Goal: Information Seeking & Learning: Learn about a topic

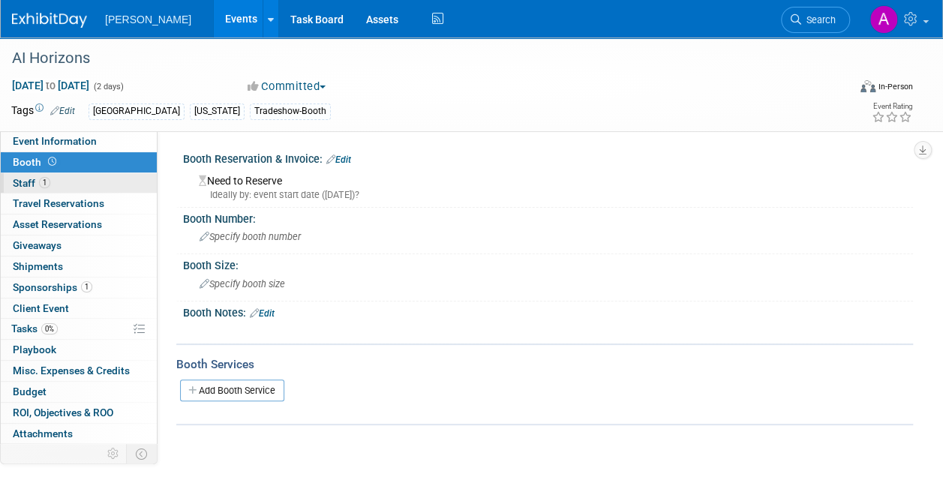
click at [19, 181] on span "Staff 1" at bounding box center [31, 183] width 37 height 12
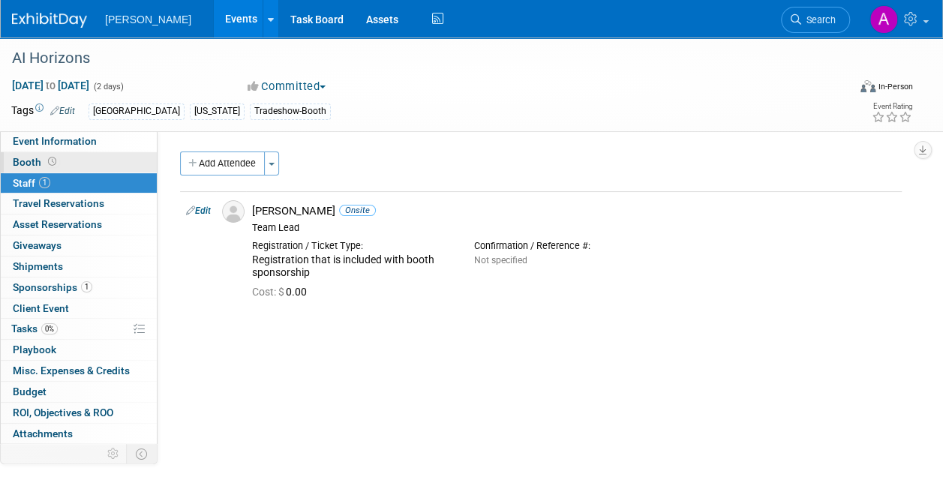
click at [28, 154] on link "Booth" at bounding box center [79, 162] width 156 height 20
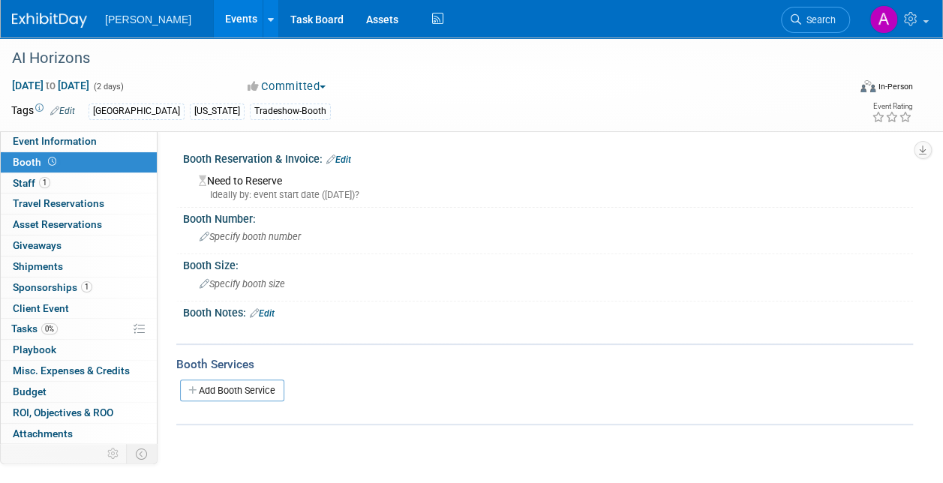
click at [40, 19] on img at bounding box center [49, 20] width 75 height 15
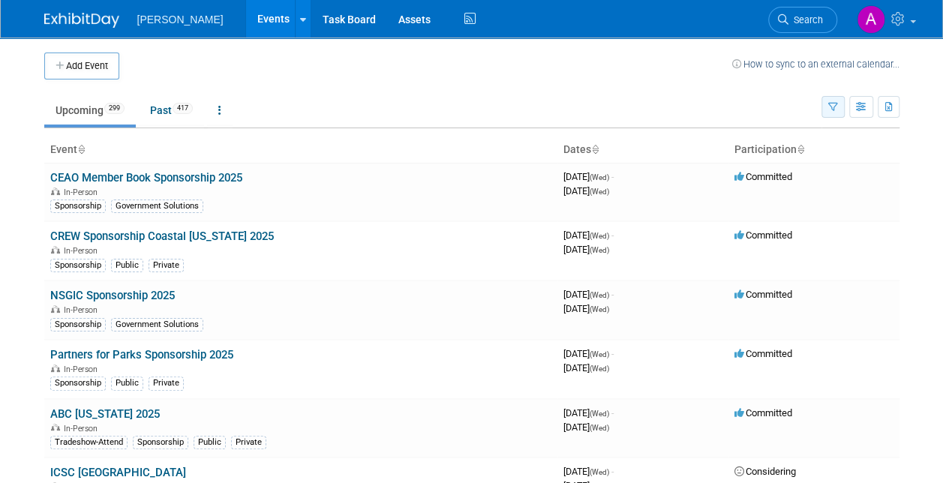
click at [836, 100] on button "button" at bounding box center [832, 107] width 23 height 22
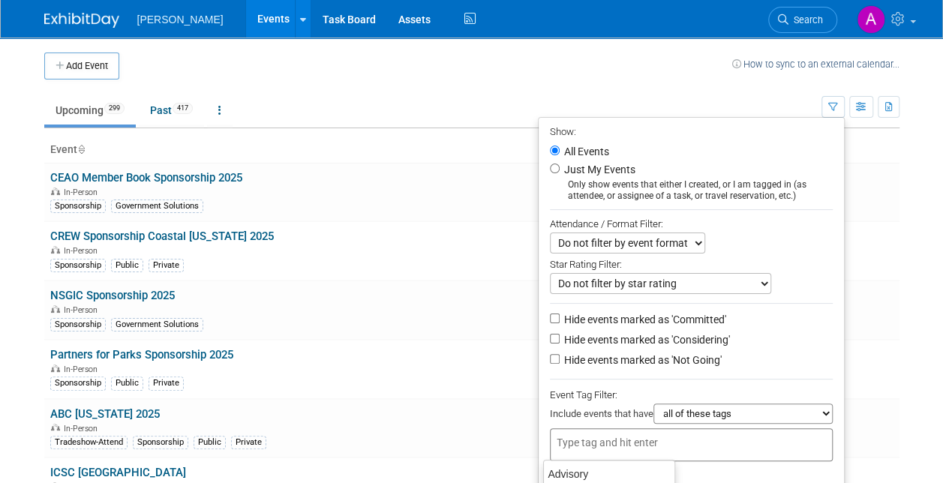
click at [556, 428] on div at bounding box center [691, 444] width 283 height 33
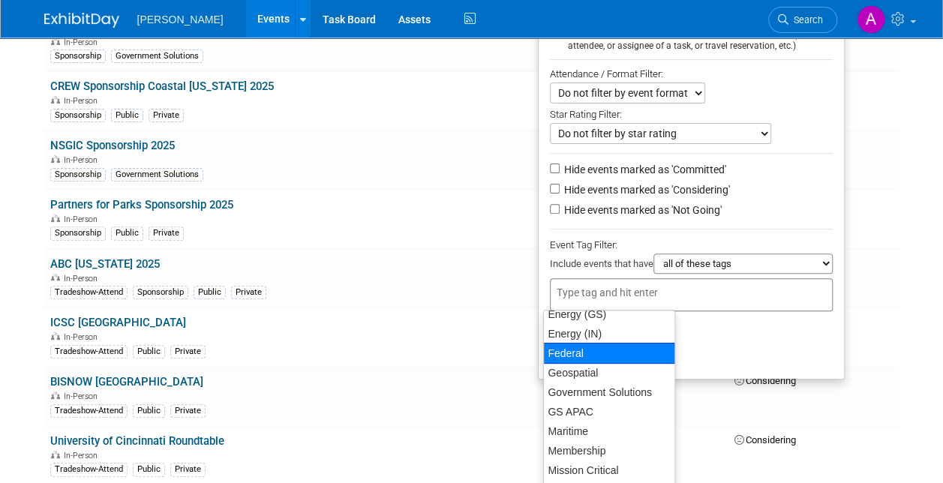
scroll to position [150, 0]
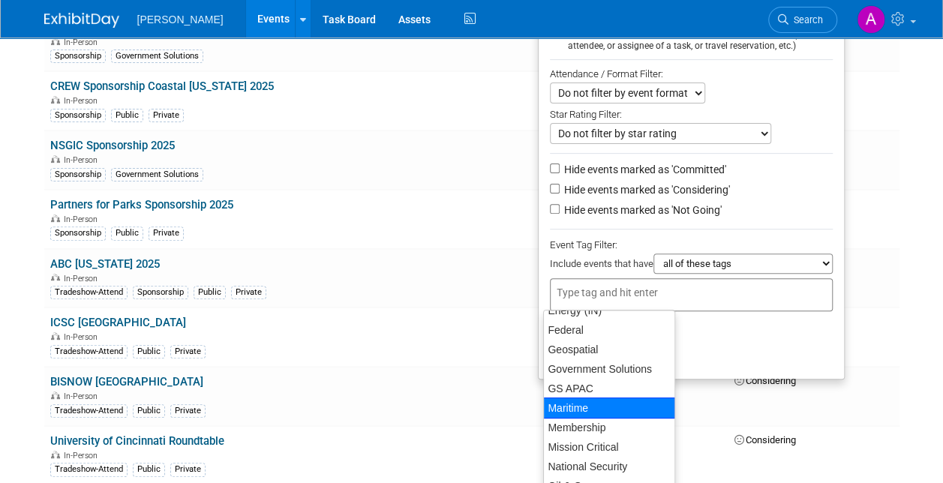
click at [598, 404] on div "Maritime" at bounding box center [609, 407] width 132 height 21
type input "Maritime"
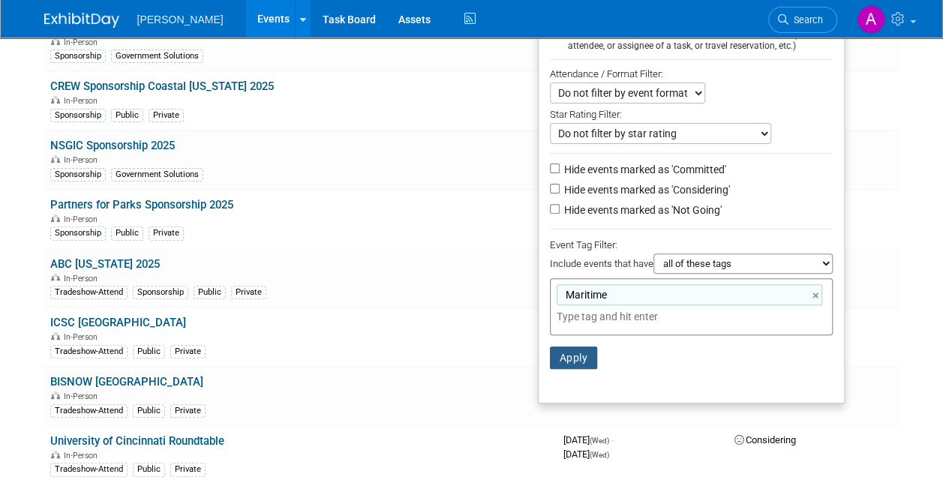
click at [564, 352] on button "Apply" at bounding box center [574, 357] width 48 height 22
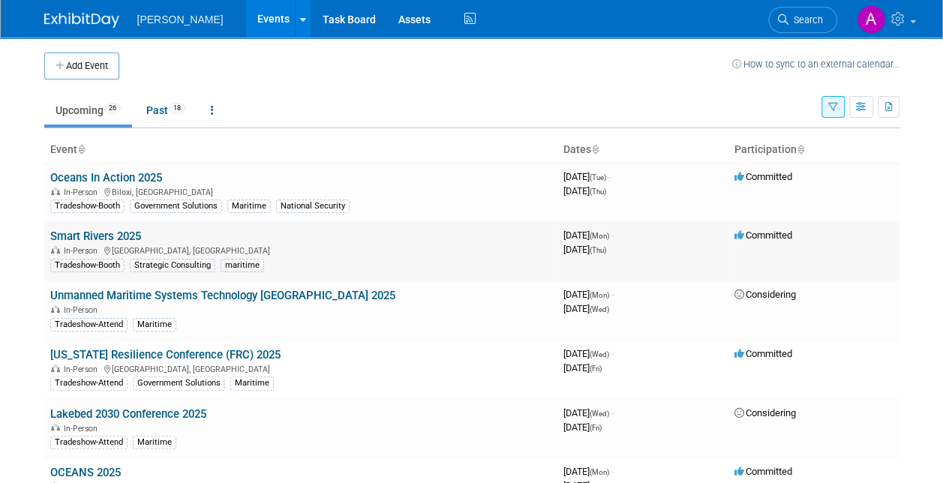
click at [94, 232] on link "Smart Rivers 2025" at bounding box center [95, 235] width 91 height 13
click at [79, 173] on link "Oceans In Action 2025" at bounding box center [106, 177] width 112 height 13
click at [156, 289] on link "Unmanned Maritime Systems Technology USA 2025" at bounding box center [222, 295] width 345 height 13
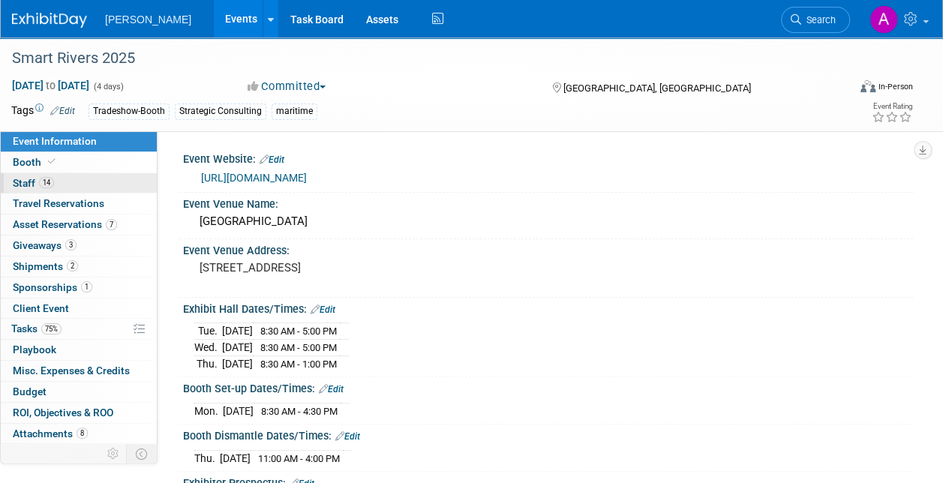
click at [24, 177] on span "Staff 14" at bounding box center [33, 183] width 41 height 12
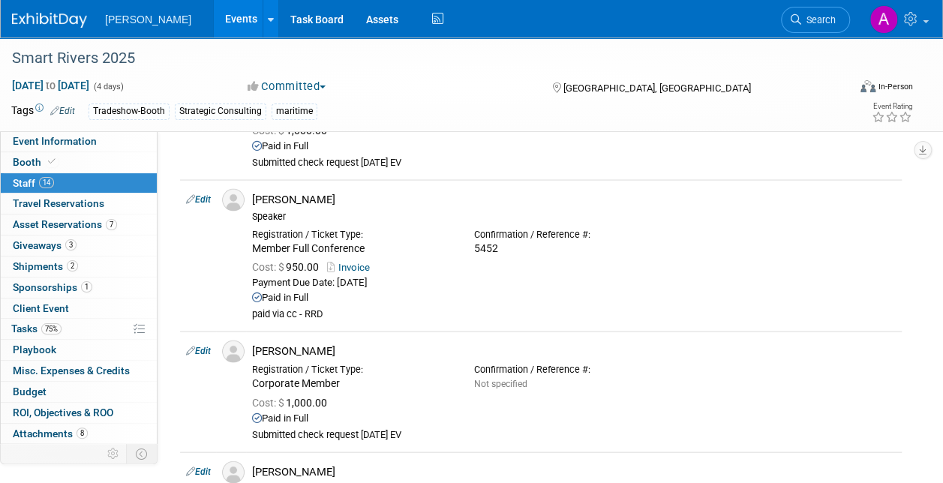
scroll to position [1050, 0]
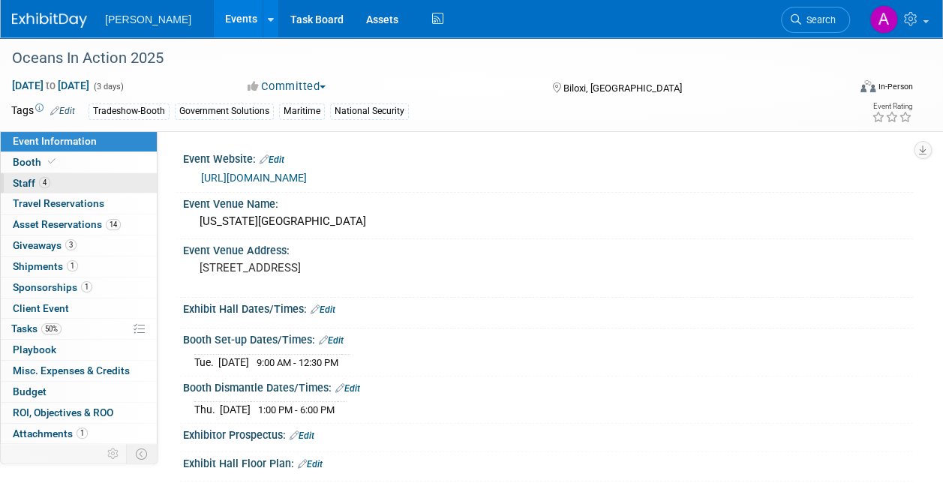
click at [28, 180] on span "Staff 4" at bounding box center [31, 183] width 37 height 12
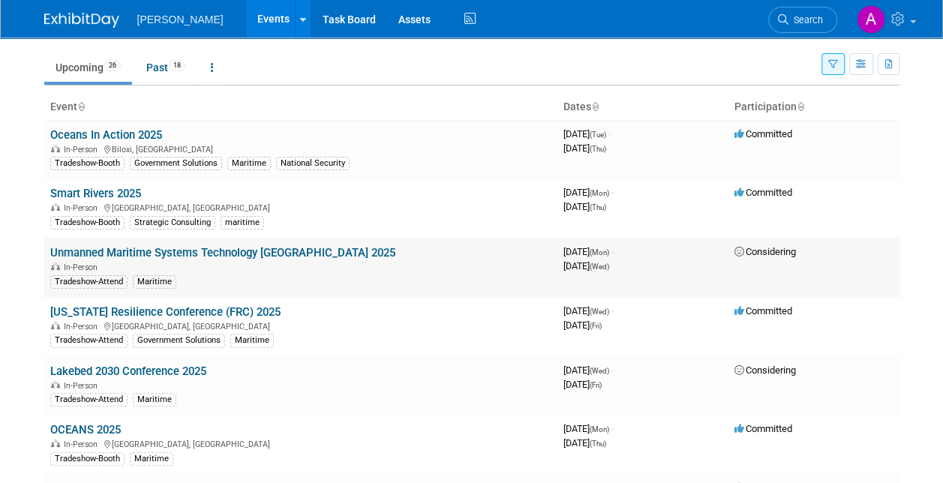
scroll to position [75, 0]
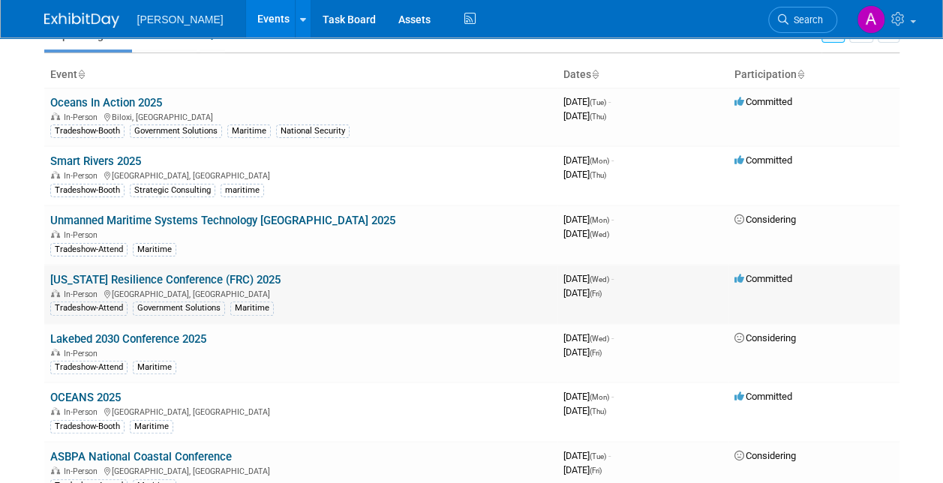
click at [166, 274] on link "[US_STATE] Resilience Conference (FRC) 2025" at bounding box center [165, 279] width 230 height 13
click at [113, 332] on link "Lakebed 2030 Conference 2025" at bounding box center [128, 338] width 156 height 13
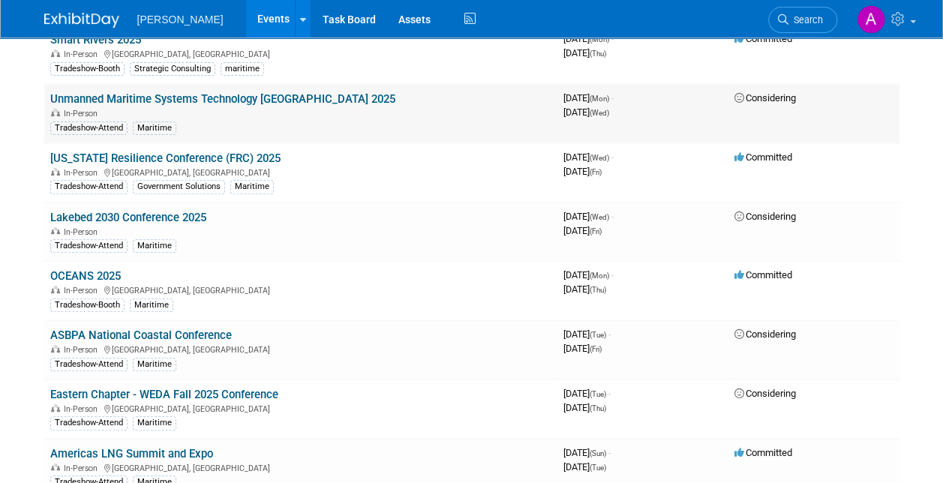
scroll to position [225, 0]
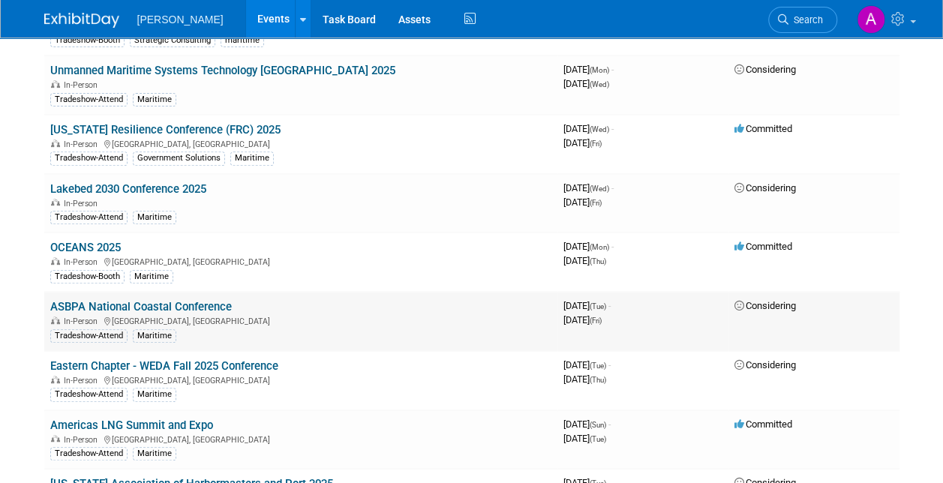
click at [112, 300] on link "ASBPA National Coastal Conference" at bounding box center [140, 306] width 181 height 13
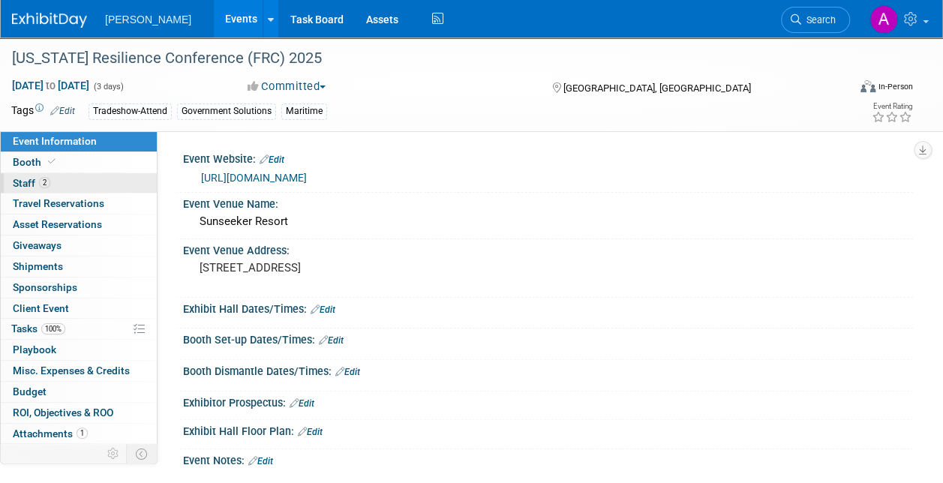
click at [21, 180] on span "Staff 2" at bounding box center [31, 183] width 37 height 12
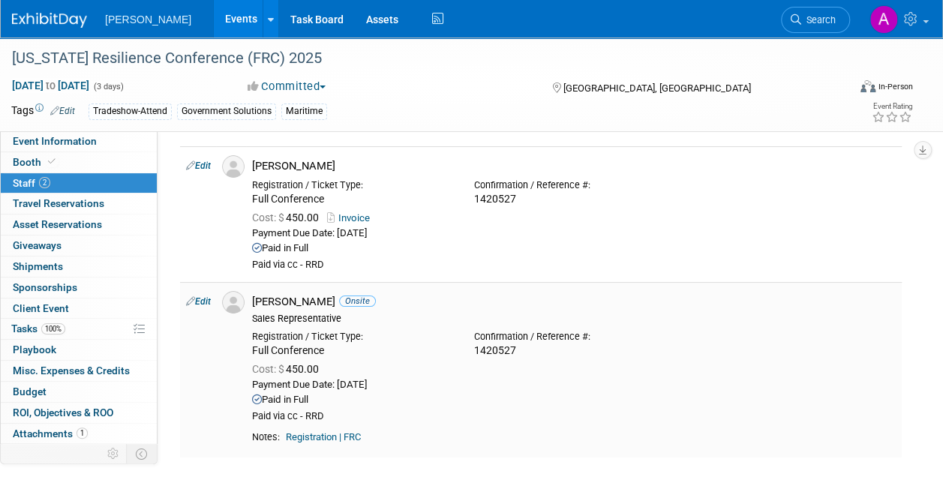
scroll to position [75, 0]
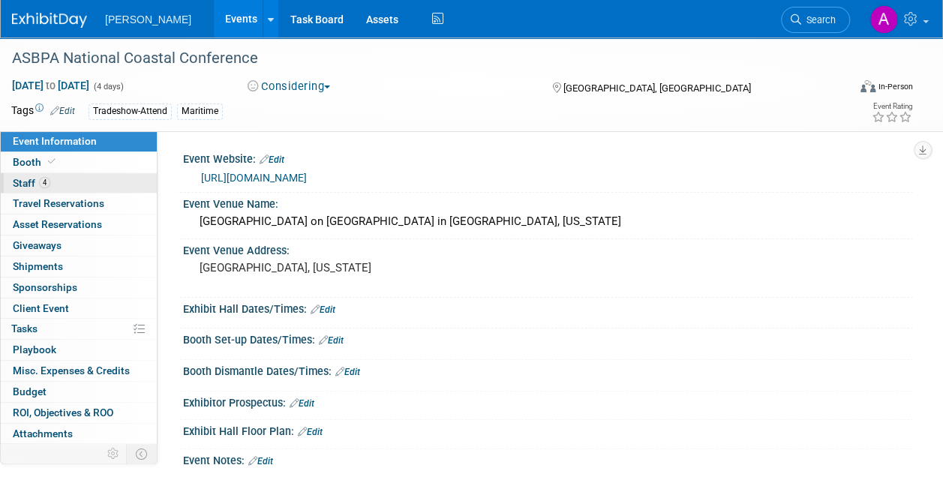
click at [19, 180] on span "Staff 4" at bounding box center [31, 183] width 37 height 12
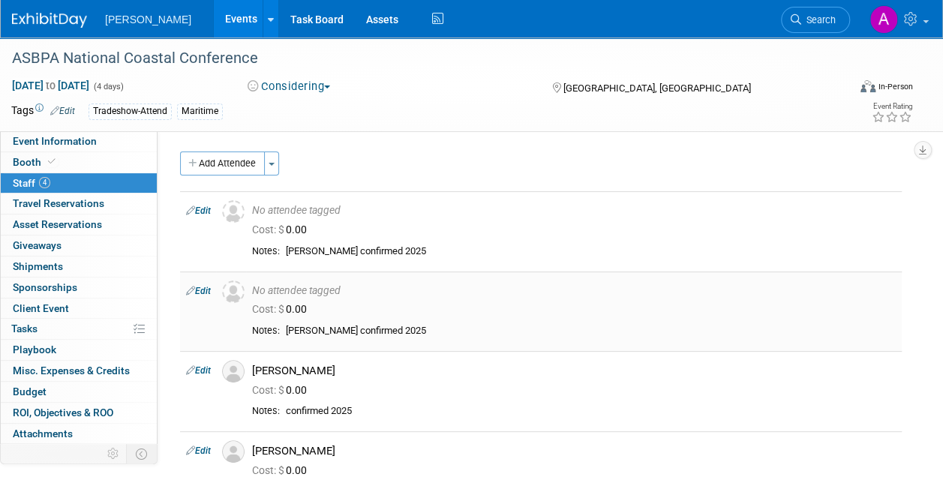
scroll to position [75, 0]
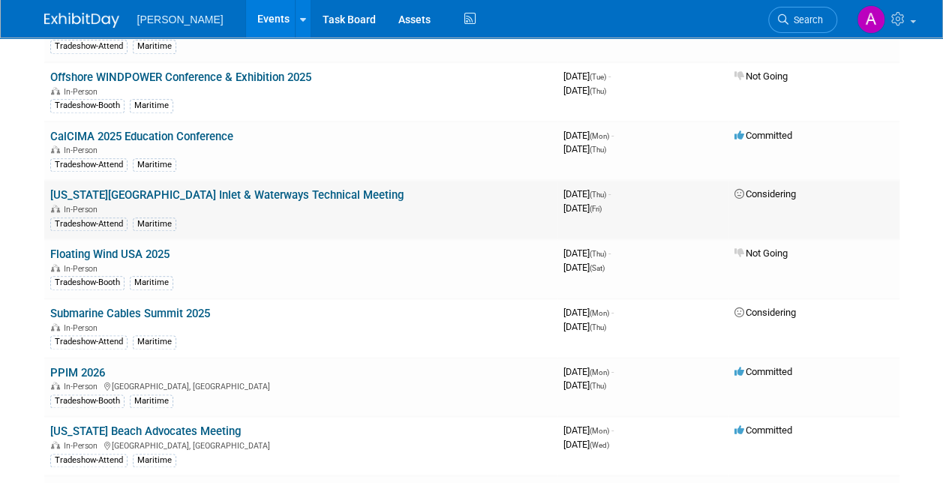
scroll to position [825, 0]
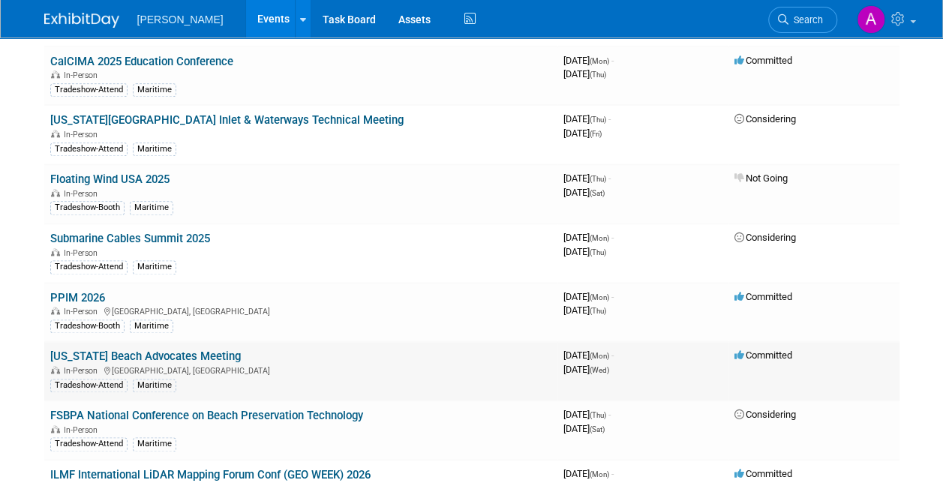
click at [150, 349] on link "[US_STATE] Beach Advocates Meeting" at bounding box center [145, 355] width 190 height 13
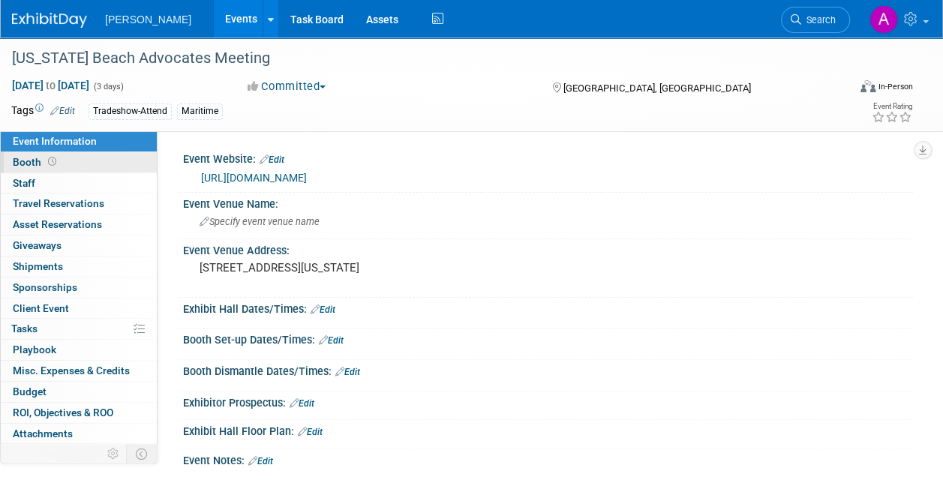
click at [48, 161] on icon at bounding box center [52, 161] width 8 height 8
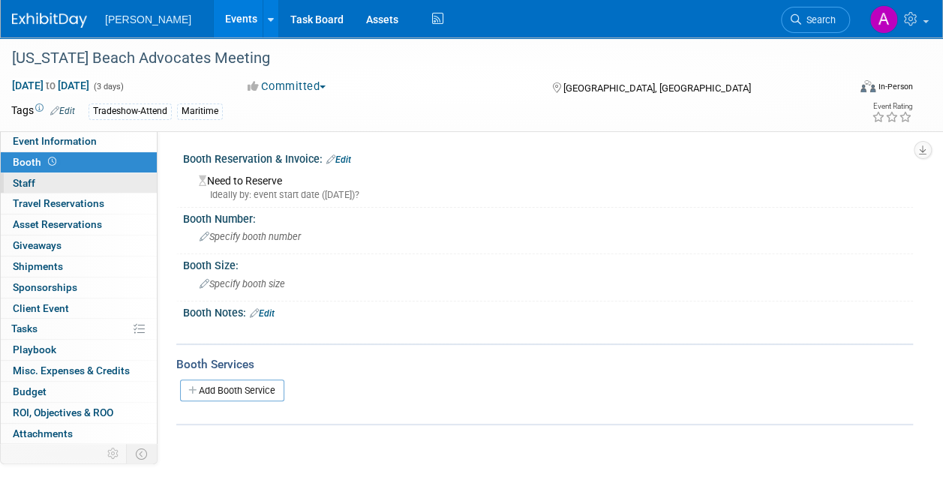
click at [27, 179] on span "Staff 0" at bounding box center [24, 183] width 22 height 12
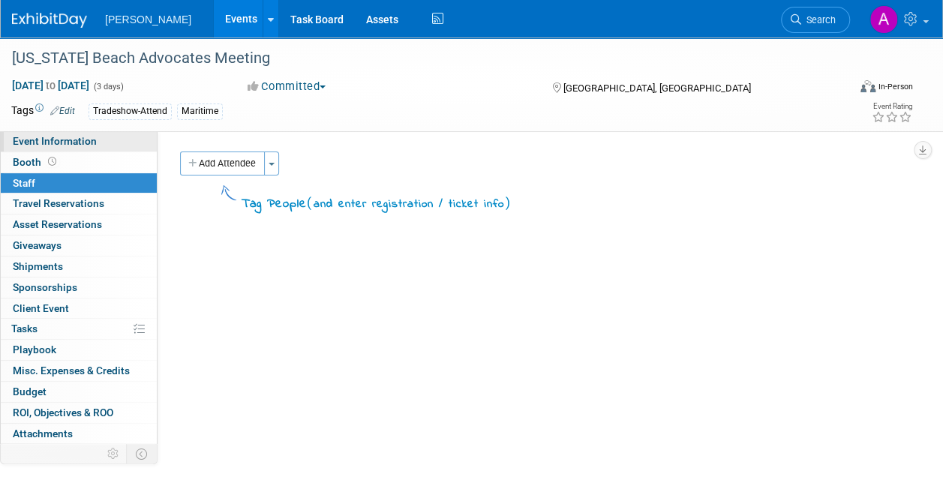
click at [63, 136] on span "Event Information" at bounding box center [55, 141] width 84 height 12
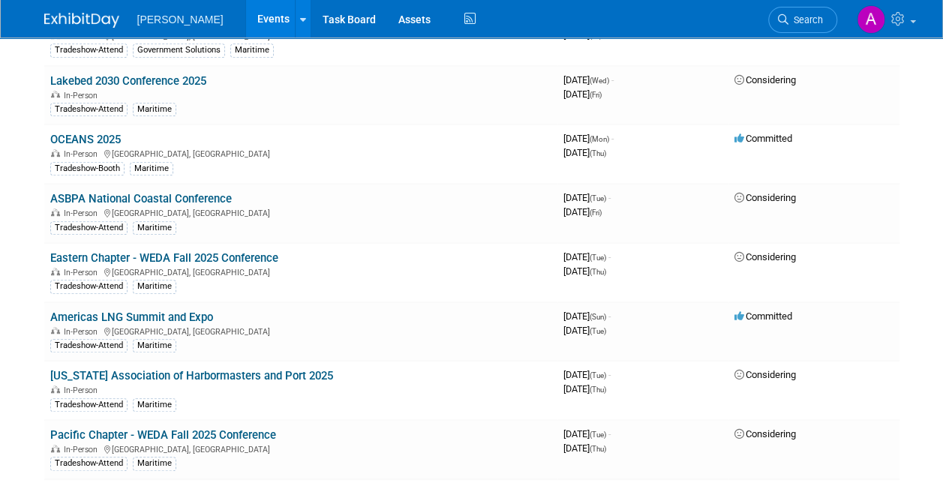
scroll to position [300, 0]
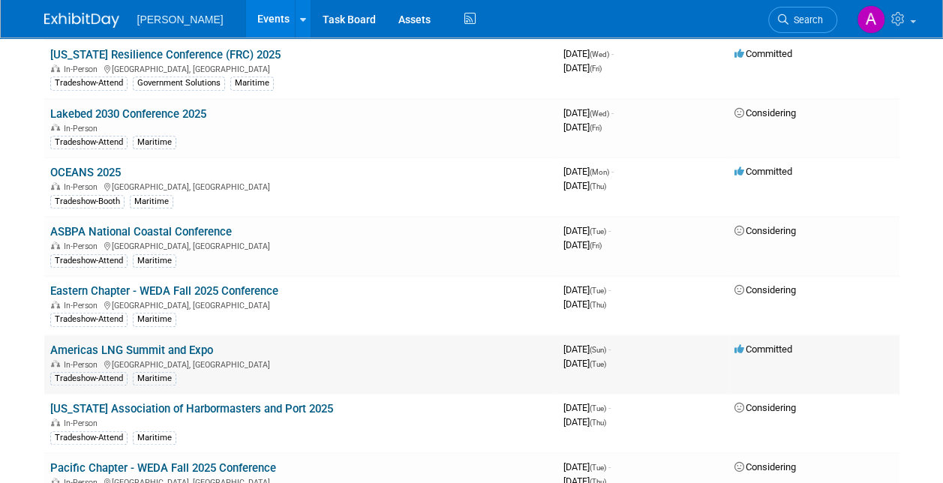
click at [121, 343] on link "Americas LNG Summit and Expo" at bounding box center [131, 349] width 163 height 13
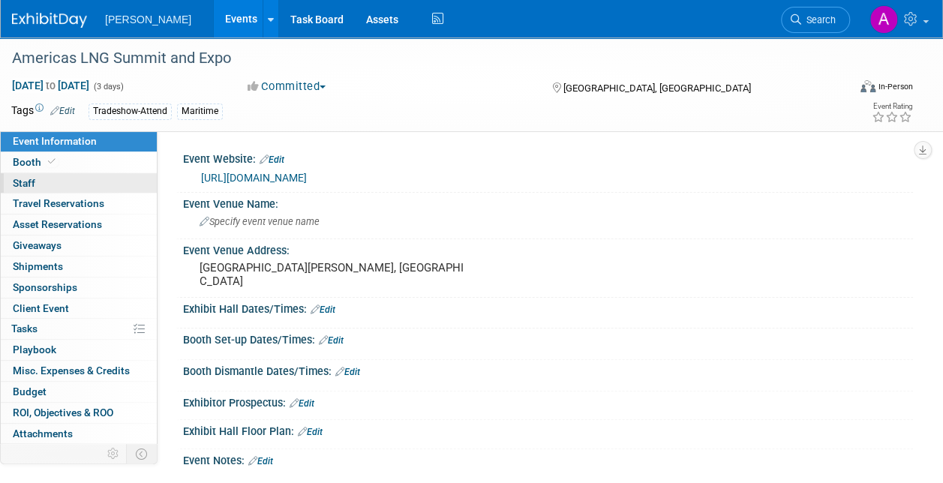
click at [49, 180] on link "0 Staff 0" at bounding box center [79, 183] width 156 height 20
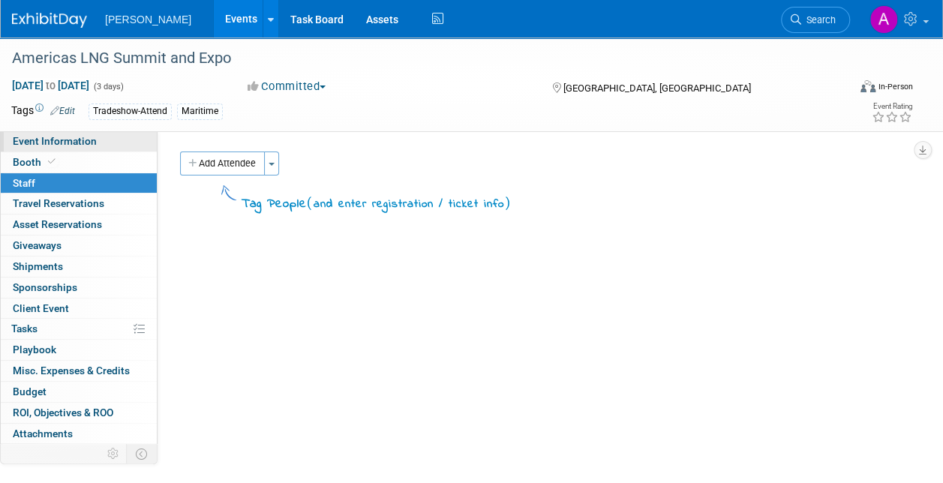
click at [48, 142] on span "Event Information" at bounding box center [55, 141] width 84 height 12
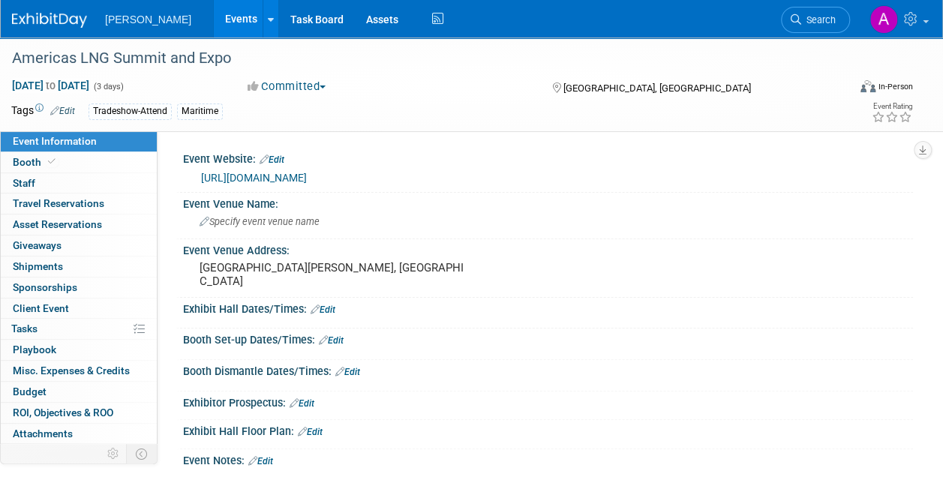
click at [211, 180] on link "https://www.americaslngsummit.com/?utm_source=emarsys&utm_medium=email&utm_term…" at bounding box center [254, 178] width 106 height 12
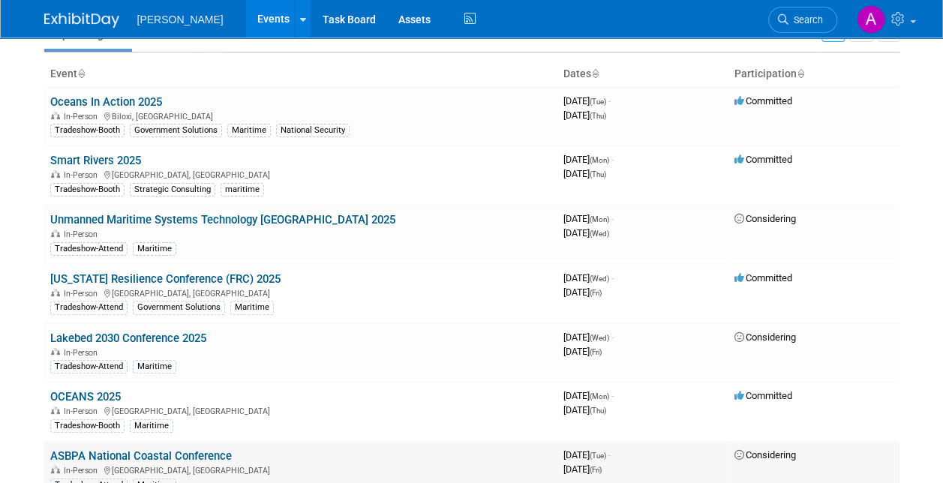
scroll to position [75, 0]
click at [106, 156] on link "Smart Rivers 2025" at bounding box center [95, 160] width 91 height 13
click at [87, 333] on link "Lakebed 2030 Conference 2025" at bounding box center [128, 338] width 156 height 13
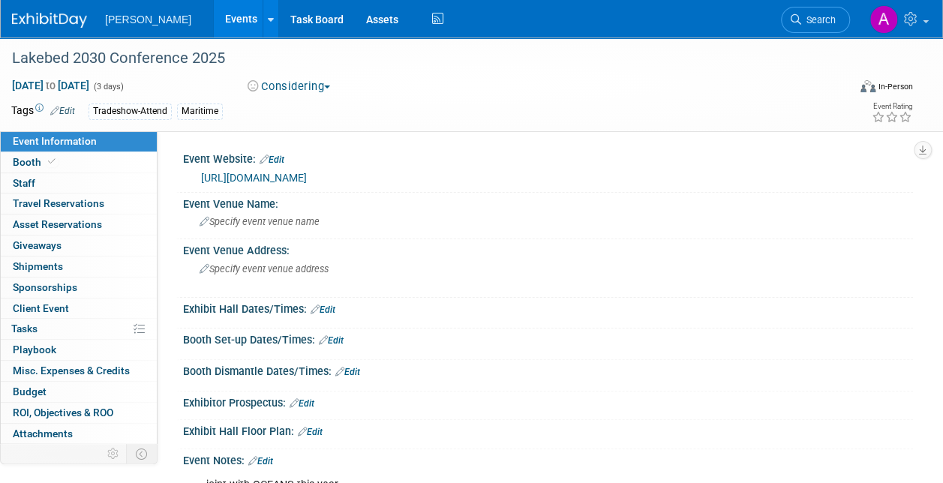
click at [159, 286] on div "Event Website: Edit [URL][DOMAIN_NAME] Event Venue Name: Specify event venue na…" at bounding box center [534, 296] width 755 height 330
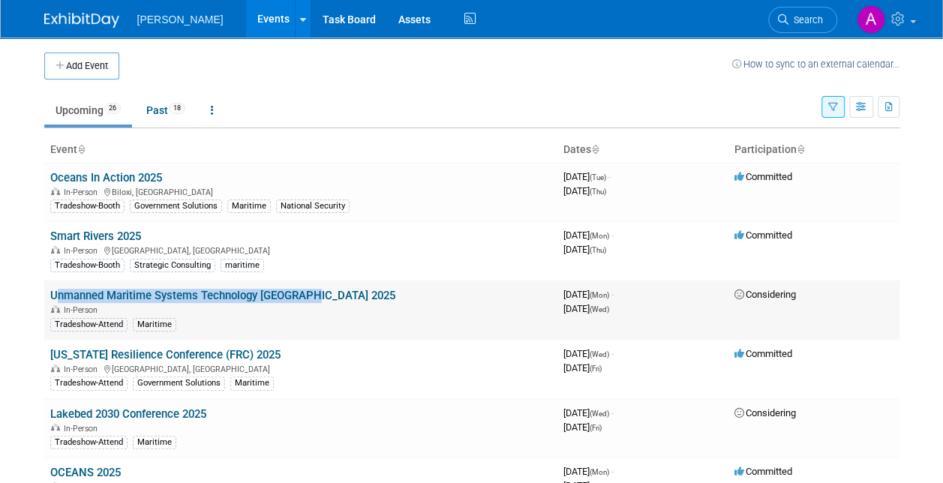
drag, startPoint x: 312, startPoint y: 290, endPoint x: 46, endPoint y: 294, distance: 265.5
click at [46, 294] on td "Unmanned Maritime Systems Technology [GEOGRAPHIC_DATA] 2025 In-Person Tradeshow…" at bounding box center [300, 309] width 513 height 59
drag, startPoint x: 46, startPoint y: 294, endPoint x: 175, endPoint y: 292, distance: 128.3
copy link "Unmanned Maritime Systems Technology [GEOGRAPHIC_DATA] 2025"
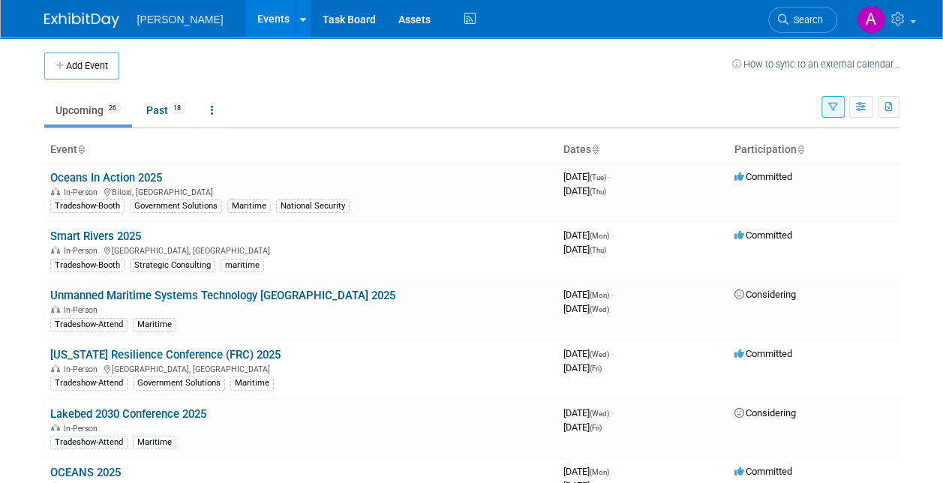
click at [21, 271] on body "[PERSON_NAME] Events Add Event Bulk Upload Events Shareable Event Boards Recent…" at bounding box center [471, 241] width 943 height 483
click at [131, 295] on link "Unmanned Maritime Systems Technology [GEOGRAPHIC_DATA] 2025" at bounding box center [222, 295] width 345 height 13
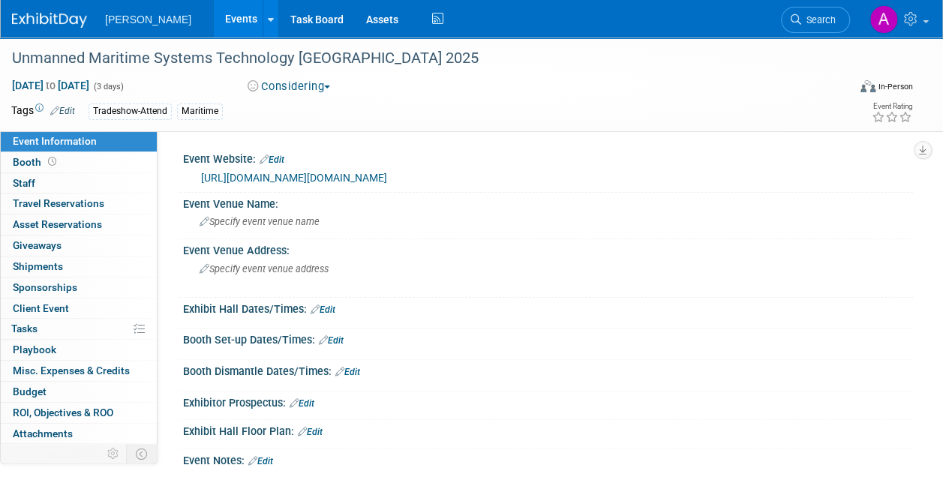
click at [219, 175] on link "https://www.smgconferences.com/defence/northamerica/umst-usa?utm_medium=www.ums…" at bounding box center [294, 178] width 186 height 12
click at [387, 177] on link "https://www.smgconferences.com/defence/northamerica/umst-usa?utm_medium=www.ums…" at bounding box center [294, 178] width 186 height 12
